Goal: Task Accomplishment & Management: Complete application form

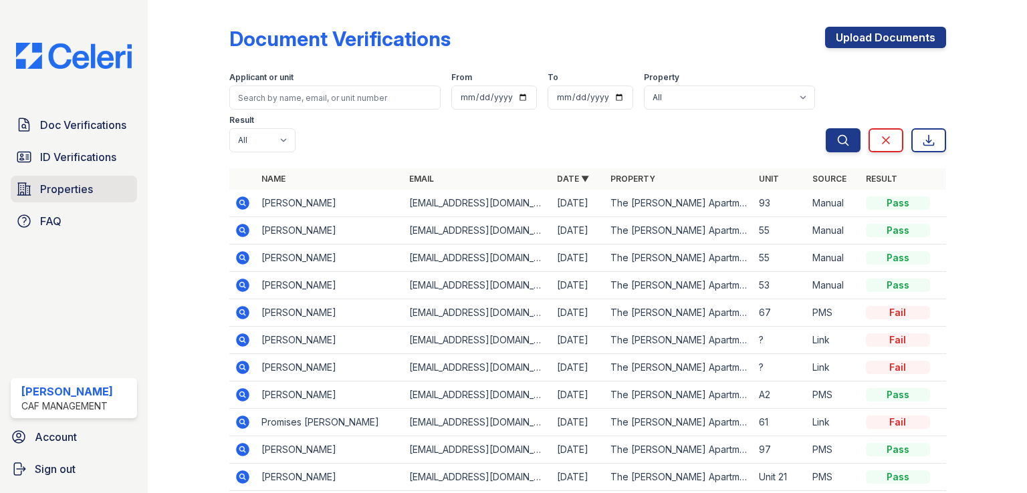
click at [68, 191] on span "Properties" at bounding box center [66, 189] width 53 height 16
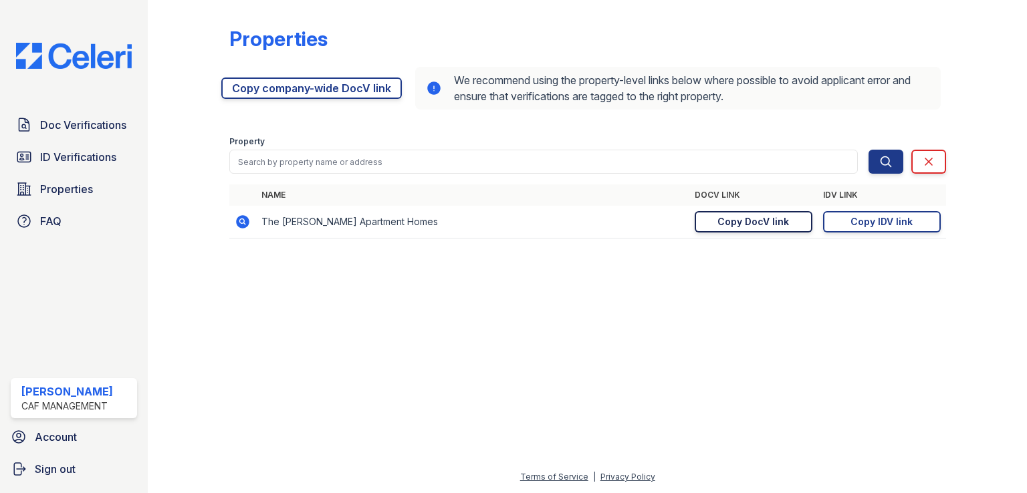
click at [780, 225] on div "Copy DocV link" at bounding box center [753, 221] width 72 height 13
click at [72, 122] on span "Doc Verifications" at bounding box center [83, 125] width 86 height 16
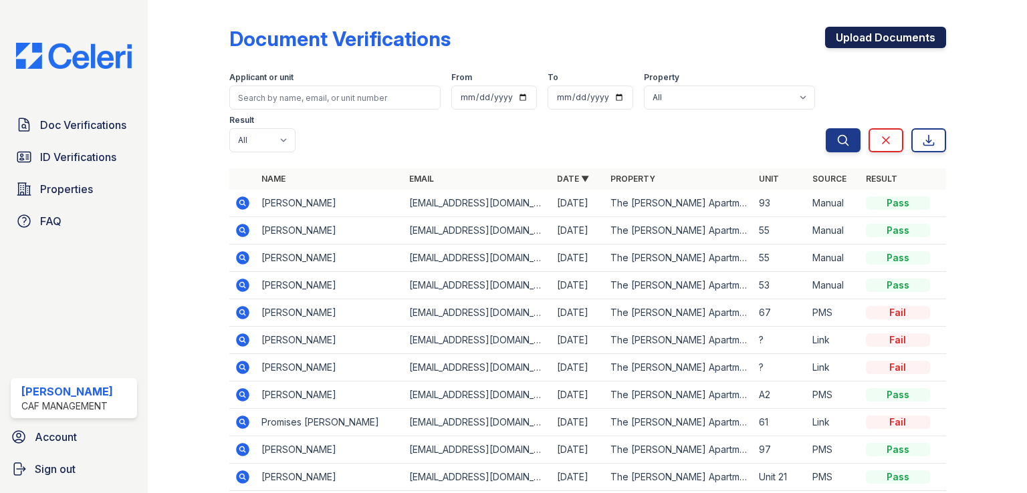
click at [884, 31] on link "Upload Documents" at bounding box center [885, 37] width 121 height 21
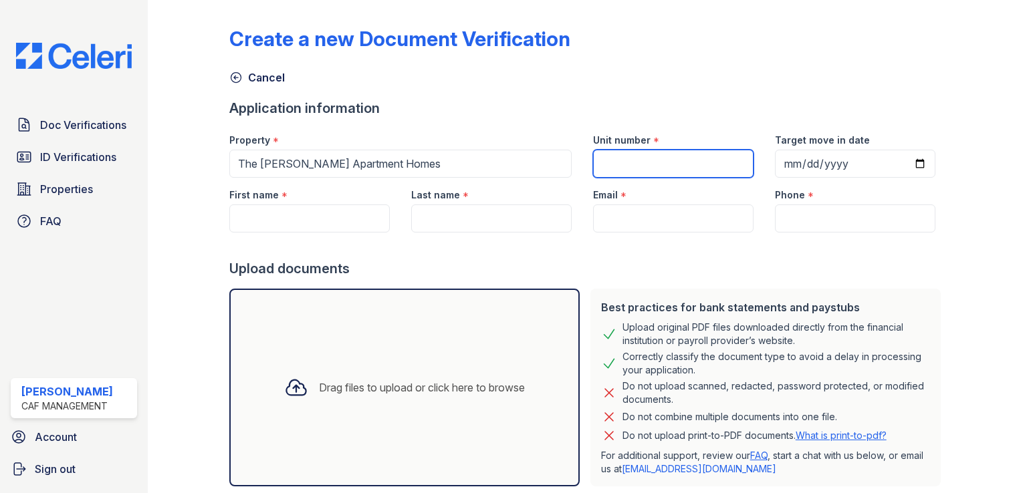
click at [667, 153] on input "Unit number" at bounding box center [673, 164] width 160 height 28
type input "21"
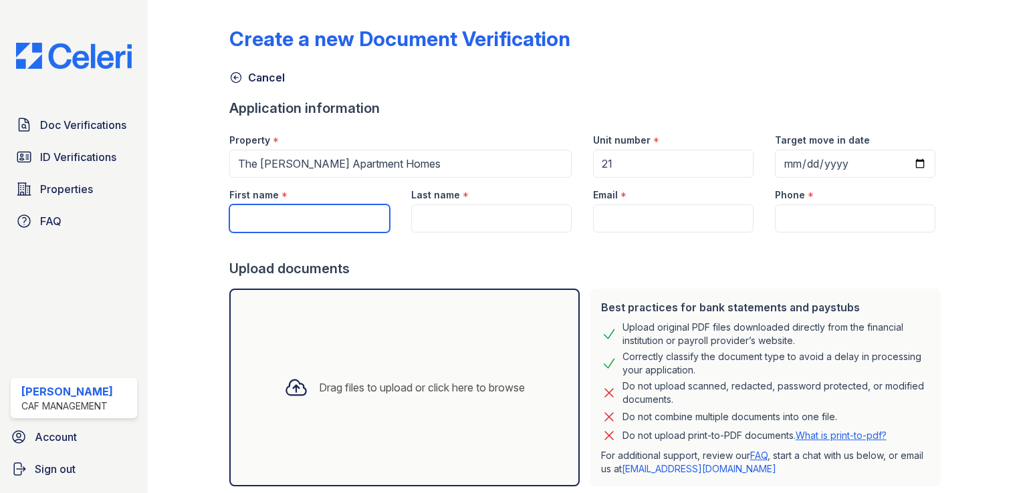
click at [369, 220] on input "First name" at bounding box center [309, 219] width 160 height 28
type input "[PERSON_NAME]"
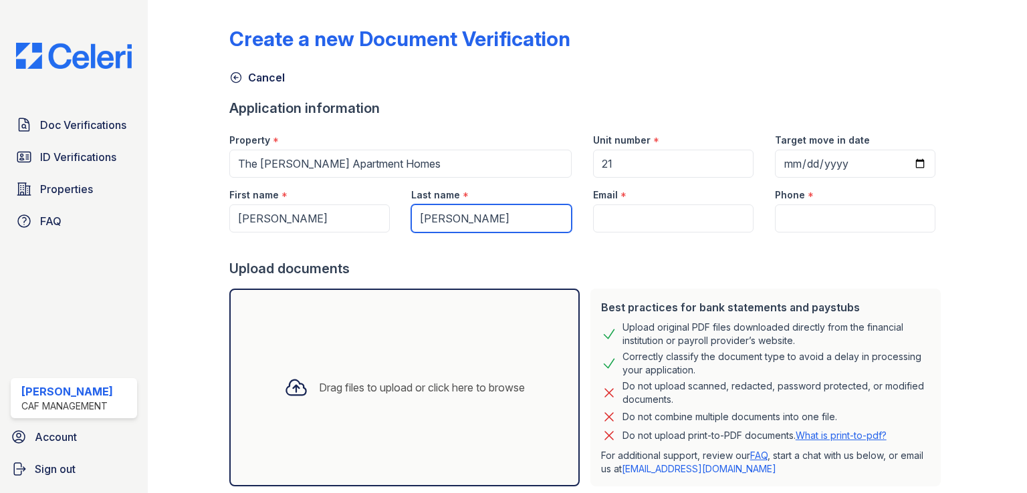
type input "[PERSON_NAME]"
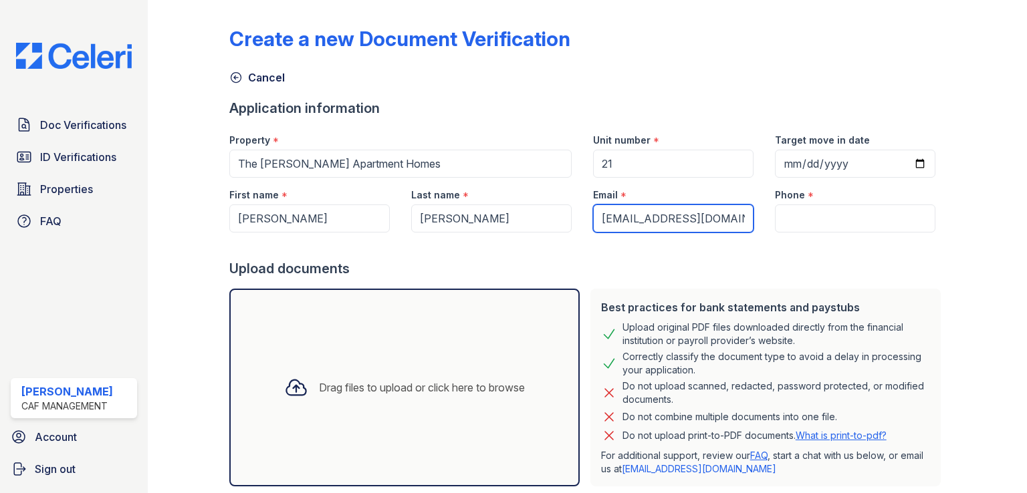
type input "[EMAIL_ADDRESS][DOMAIN_NAME]"
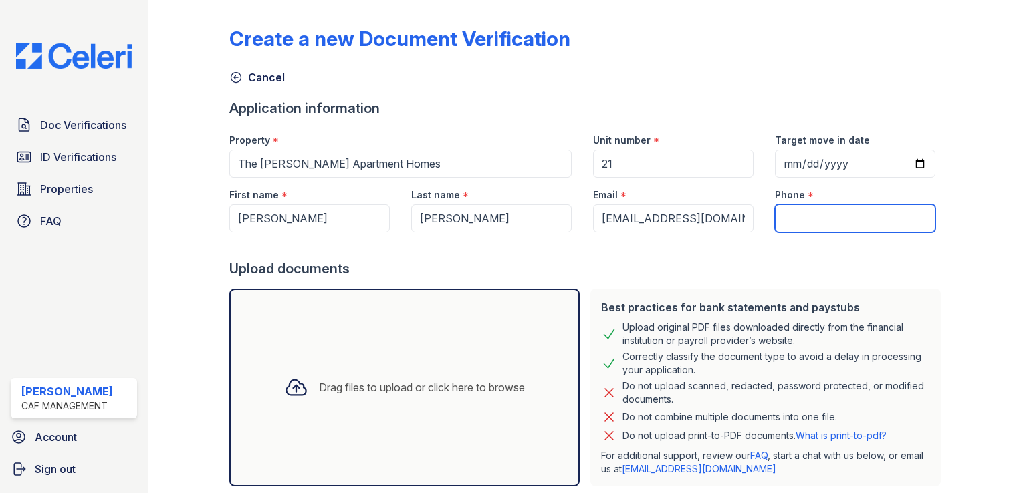
click at [817, 209] on input "Phone" at bounding box center [855, 219] width 160 height 28
paste input "[PHONE_NUMBER]"
type input "[PHONE_NUMBER]"
click at [392, 341] on div "Drag files to upload or click here to browse" at bounding box center [404, 388] width 350 height 198
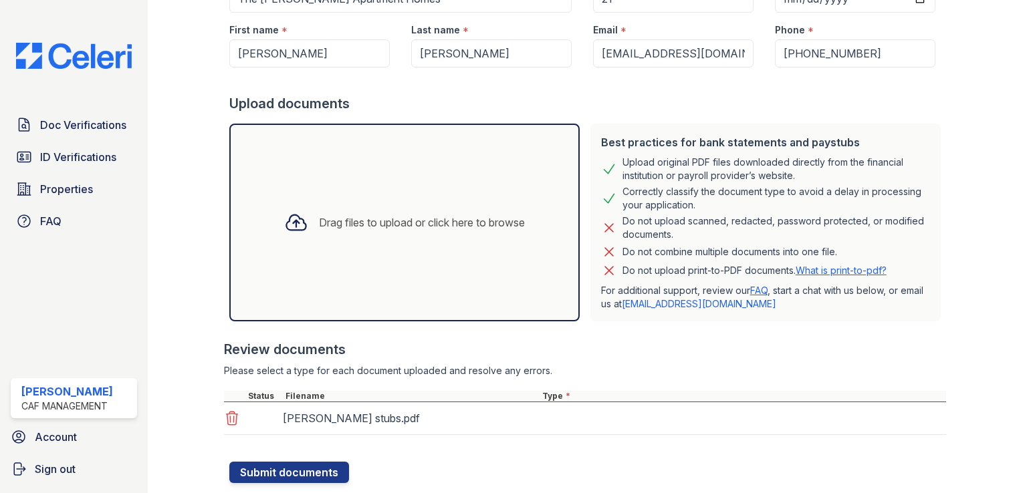
scroll to position [200, 0]
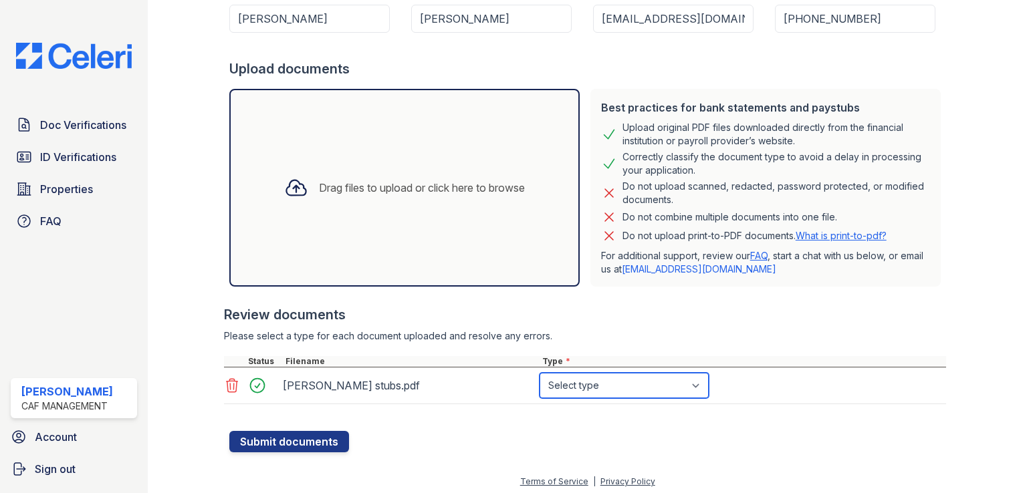
click at [564, 388] on select "Select type Paystub Bank Statement Offer Letter Tax Documents Benefit Award Let…" at bounding box center [623, 385] width 169 height 25
select select "paystub"
click at [539, 373] on select "Select type Paystub Bank Statement Offer Letter Tax Documents Benefit Award Let…" at bounding box center [623, 385] width 169 height 25
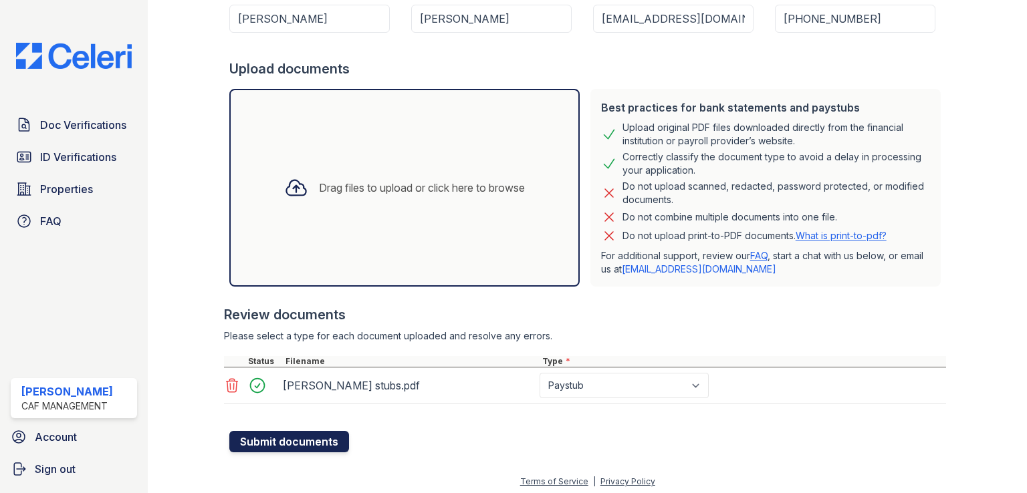
click at [330, 438] on button "Submit documents" at bounding box center [289, 441] width 120 height 21
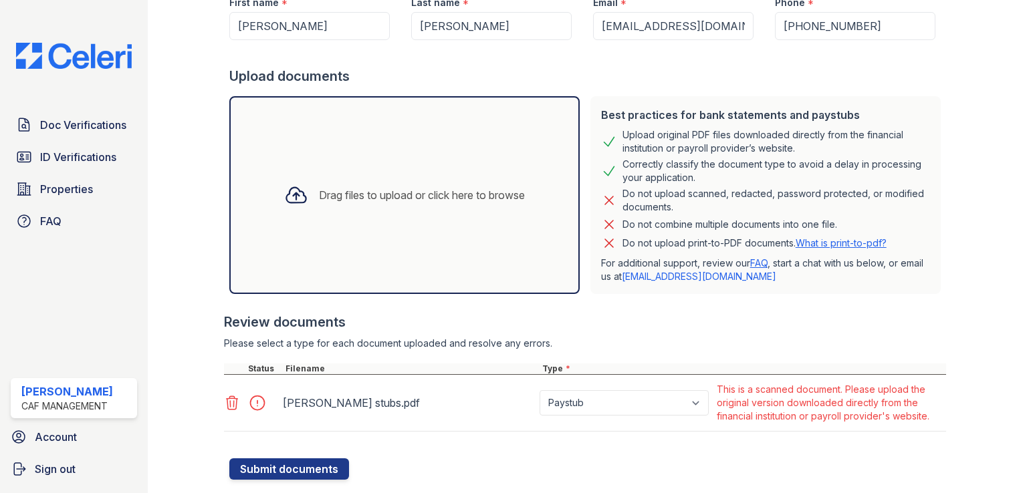
scroll to position [261, 0]
